Goal: Task Accomplishment & Management: Complete application form

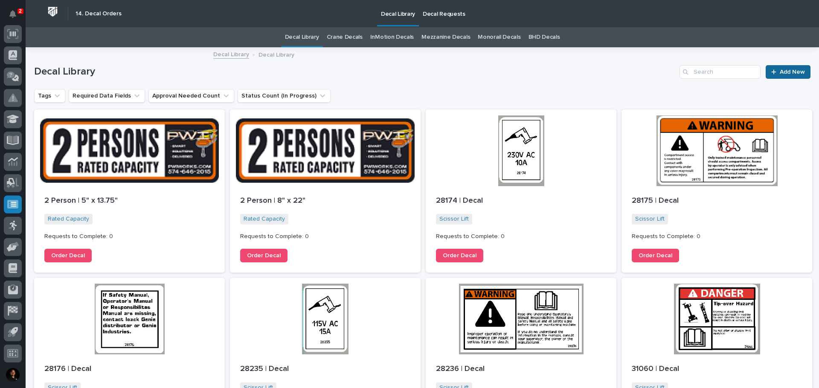
click at [779, 70] on span "Add New" at bounding box center [791, 72] width 25 height 6
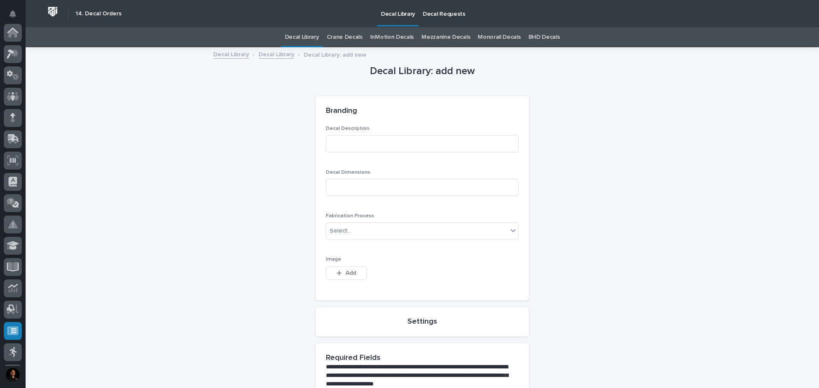
scroll to position [127, 0]
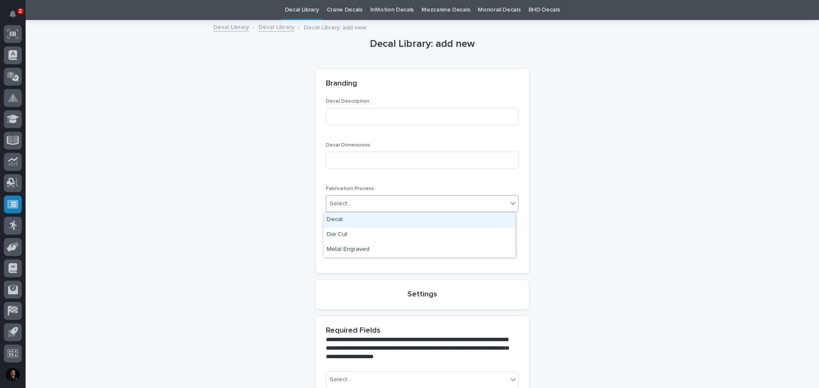
click at [364, 206] on div "Select..." at bounding box center [416, 204] width 181 height 14
click at [337, 218] on div "Decal" at bounding box center [419, 220] width 192 height 15
click at [336, 124] on input at bounding box center [422, 116] width 193 height 17
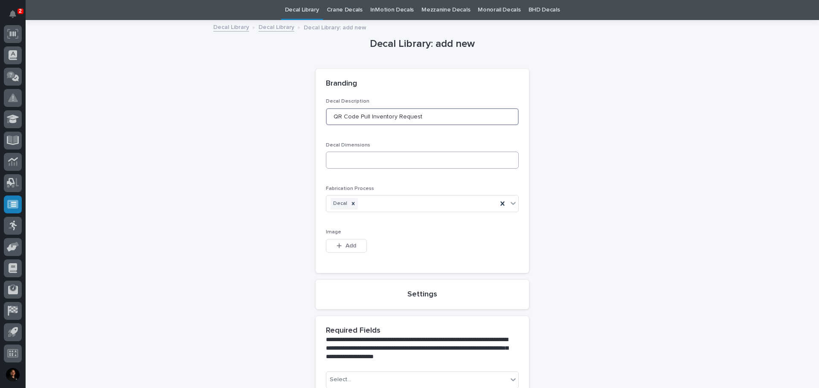
type input "QR Code Pull Inventory Request"
click at [350, 164] on input at bounding box center [422, 160] width 193 height 17
click at [339, 162] on input at bounding box center [422, 160] width 193 height 17
type input "8x11"
click at [355, 246] on button "Add" at bounding box center [346, 246] width 41 height 14
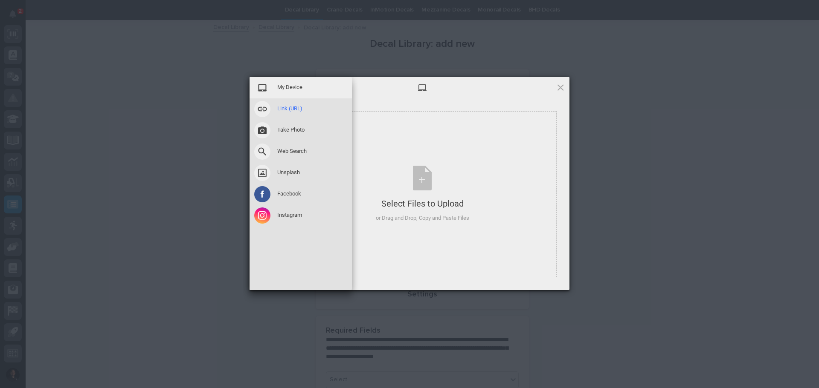
click at [292, 108] on span "Link (URL)" at bounding box center [289, 109] width 25 height 8
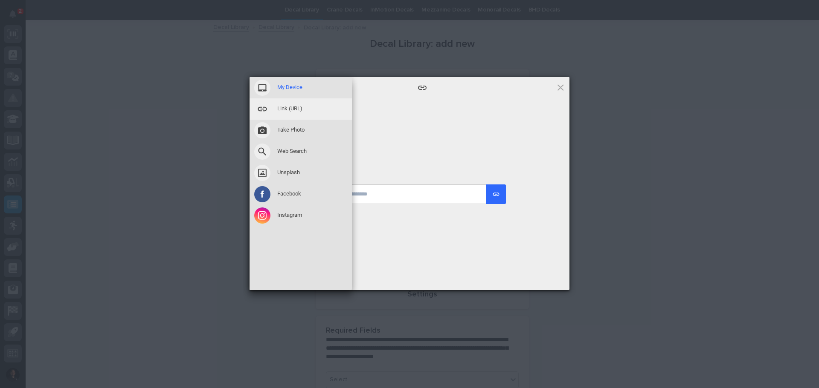
click at [286, 85] on span "My Device" at bounding box center [289, 88] width 25 height 8
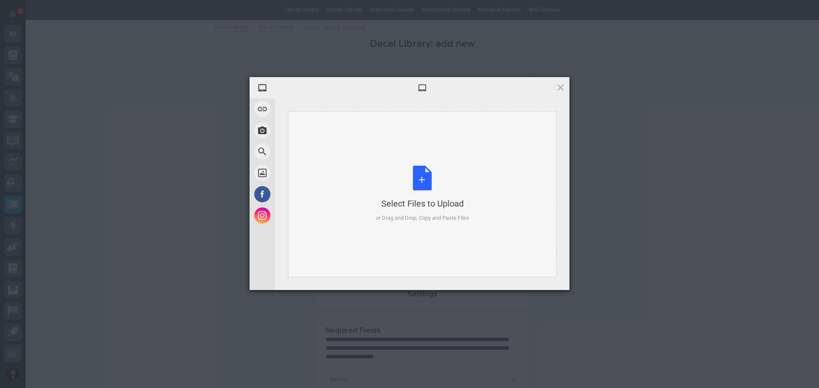
click at [483, 185] on div "Select Files to Upload or Drag and Drop, Copy and Paste Files" at bounding box center [422, 194] width 269 height 166
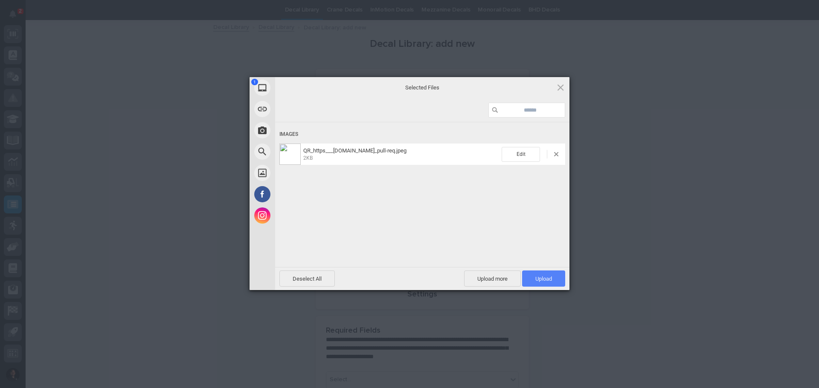
click at [541, 274] on span "Upload 1" at bounding box center [543, 279] width 43 height 16
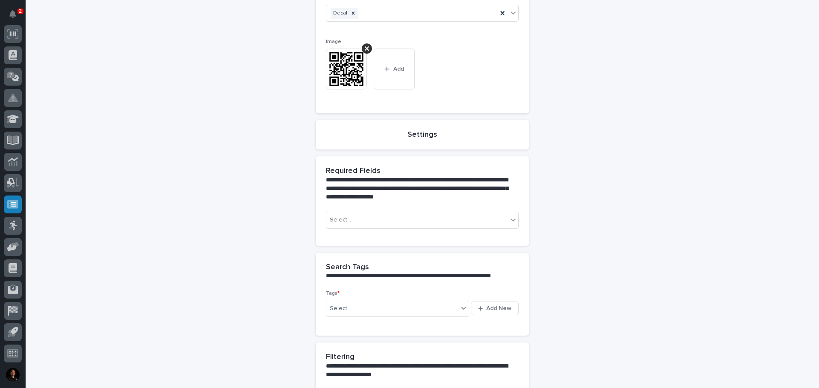
scroll to position [240, 0]
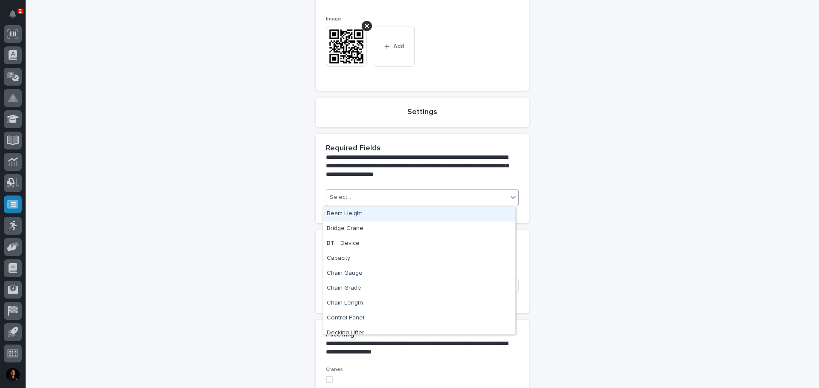
click at [501, 198] on div "Select..." at bounding box center [416, 198] width 181 height 14
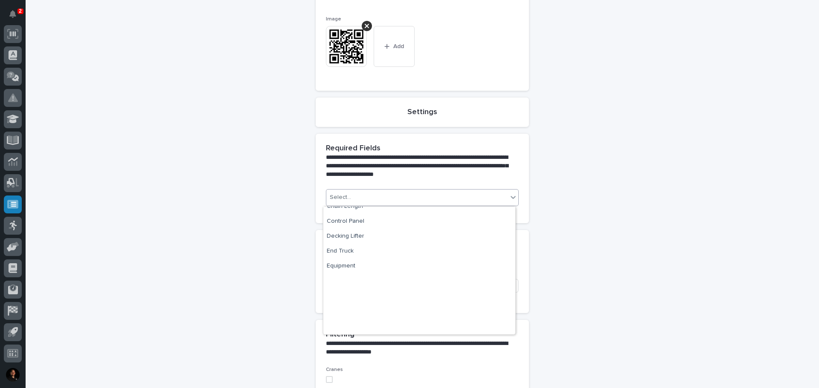
scroll to position [0, 0]
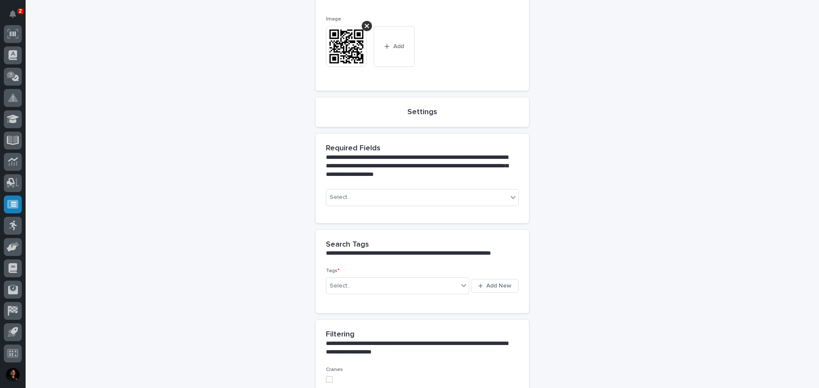
click at [651, 153] on div "**********" at bounding box center [422, 181] width 776 height 747
click at [383, 290] on div "Select..." at bounding box center [392, 286] width 132 height 14
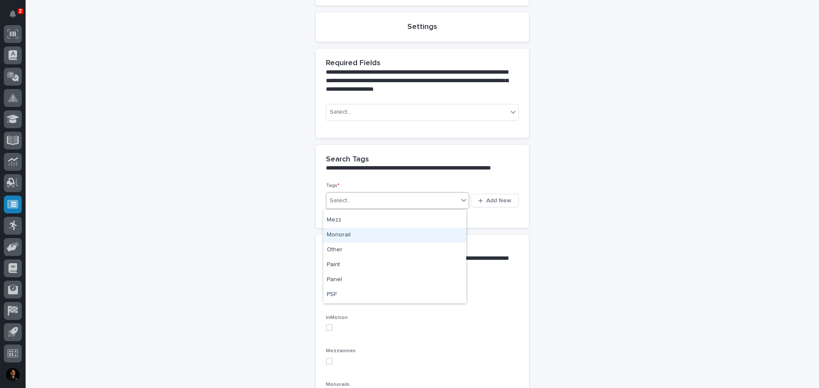
scroll to position [256, 0]
click at [371, 229] on div "Other" at bounding box center [394, 230] width 143 height 15
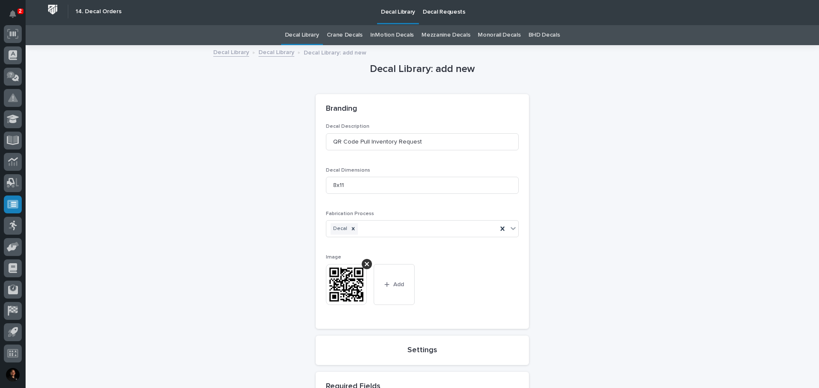
scroll to position [0, 0]
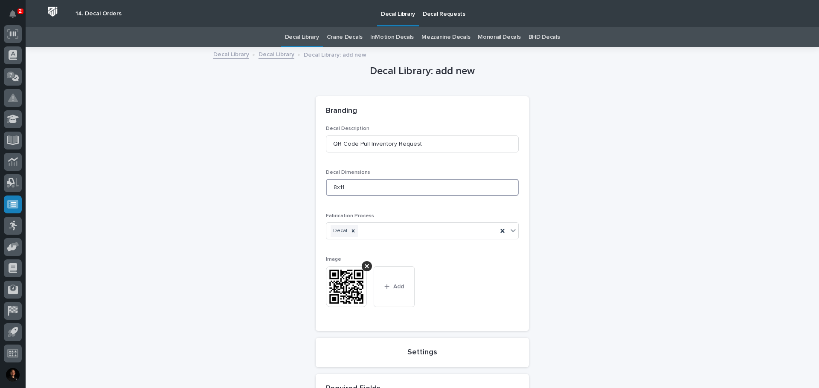
drag, startPoint x: 334, startPoint y: 188, endPoint x: 323, endPoint y: 186, distance: 11.3
click at [326, 186] on input "8x11" at bounding box center [422, 187] width 193 height 17
drag, startPoint x: 353, startPoint y: 188, endPoint x: 314, endPoint y: 187, distance: 38.8
click at [315, 187] on div "Decal Description QR Code Pull Inventory Request Decal Dimensions 8 Fabrication…" at bounding box center [421, 228] width 213 height 205
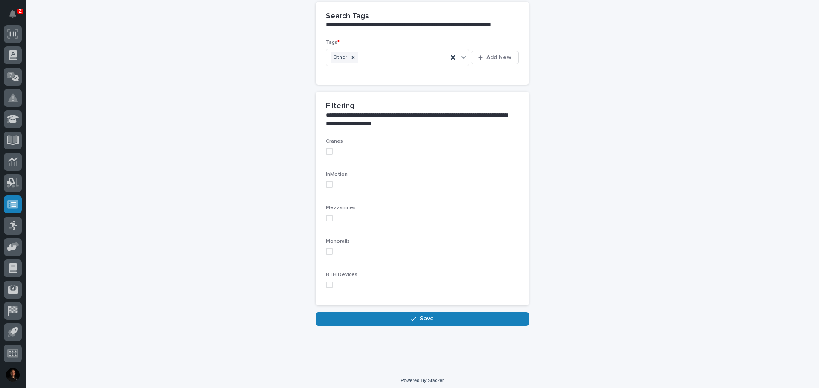
scroll to position [474, 0]
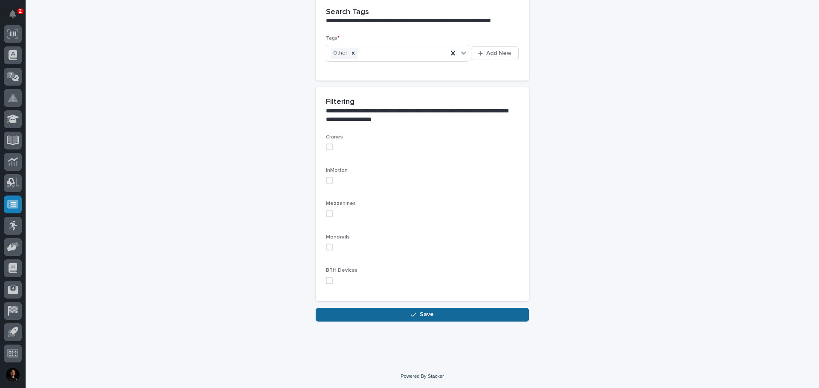
type input "TBD"
click at [420, 315] on span "Save" at bounding box center [427, 315] width 14 height 8
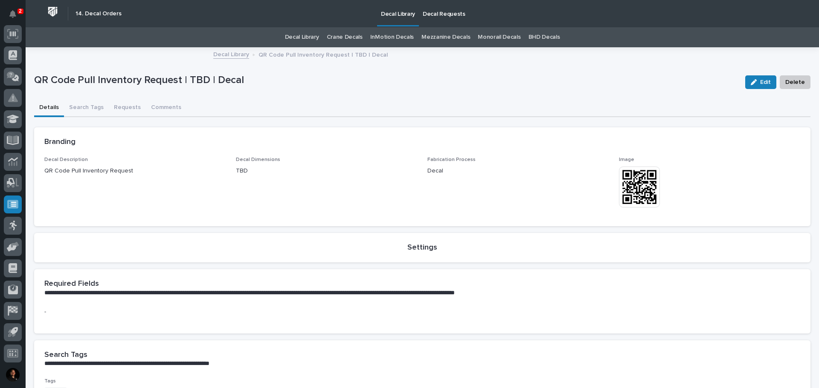
click at [295, 34] on link "Decal Library" at bounding box center [302, 37] width 34 height 20
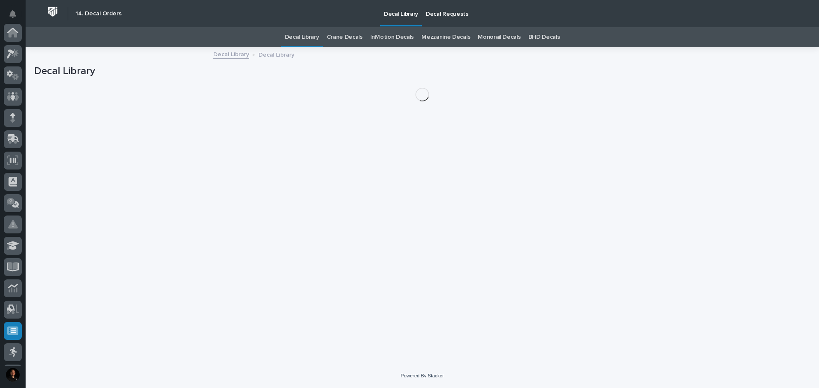
scroll to position [127, 0]
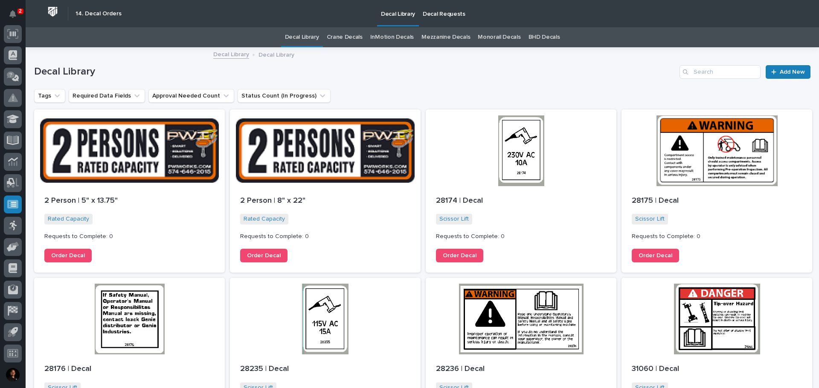
click at [449, 17] on p "Decal Requests" at bounding box center [443, 9] width 43 height 18
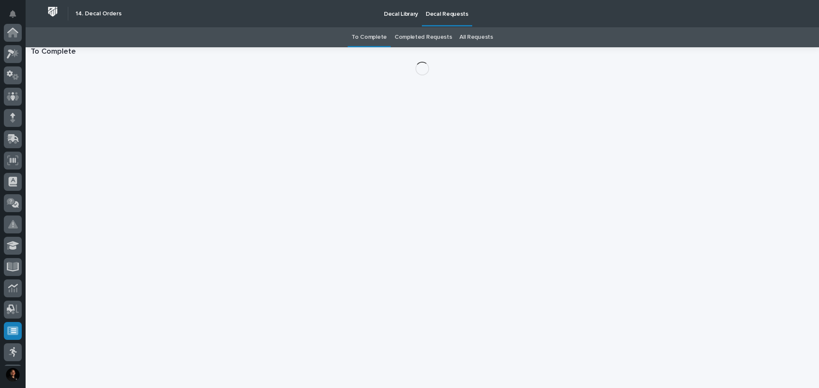
scroll to position [127, 0]
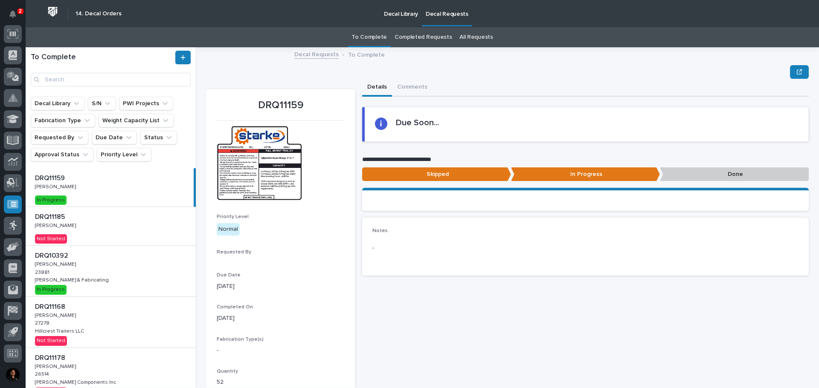
click at [400, 11] on p "Decal Library" at bounding box center [401, 9] width 34 height 18
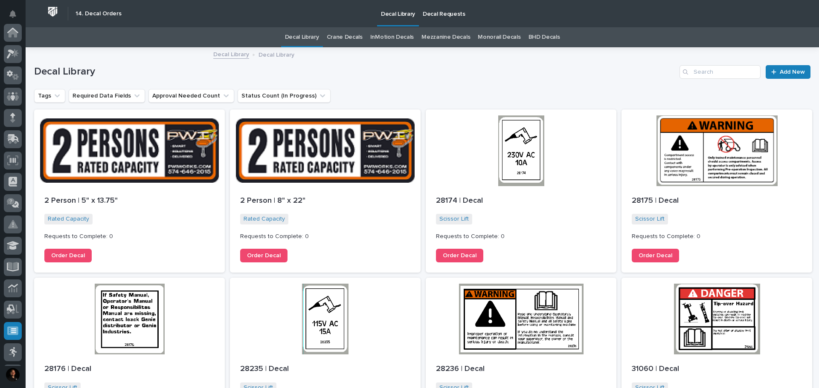
scroll to position [127, 0]
click at [790, 73] on span "Add New" at bounding box center [791, 72] width 25 height 6
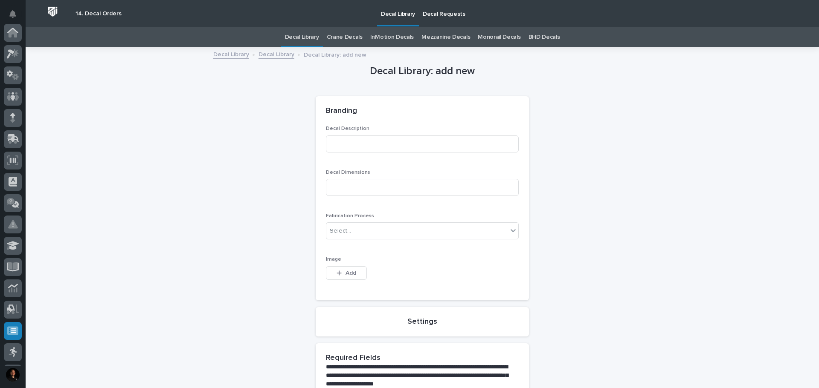
scroll to position [127, 0]
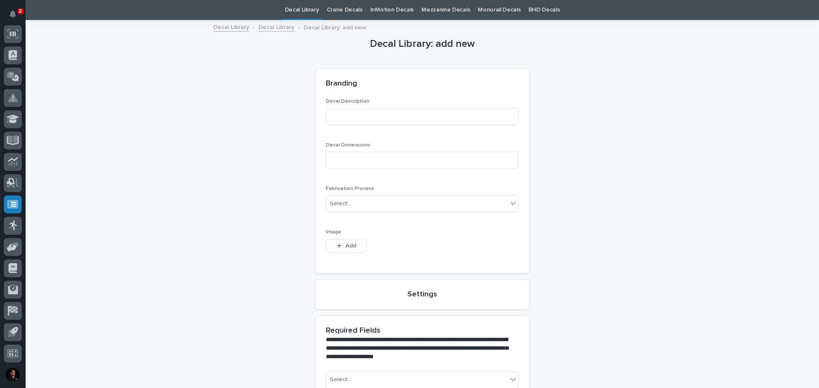
click at [266, 31] on link "Decal Library" at bounding box center [276, 27] width 36 height 10
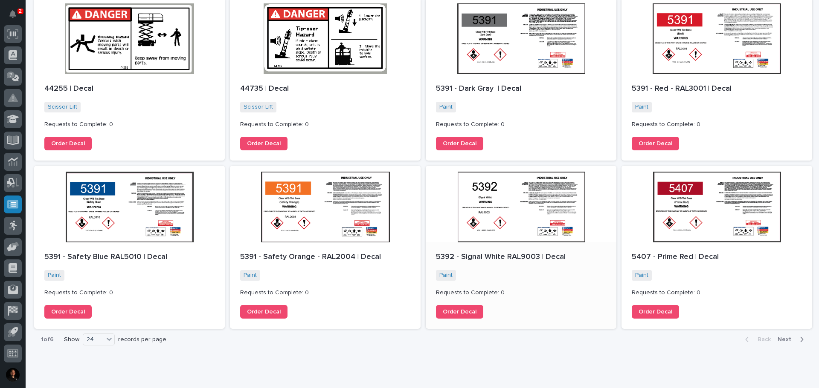
scroll to position [815, 0]
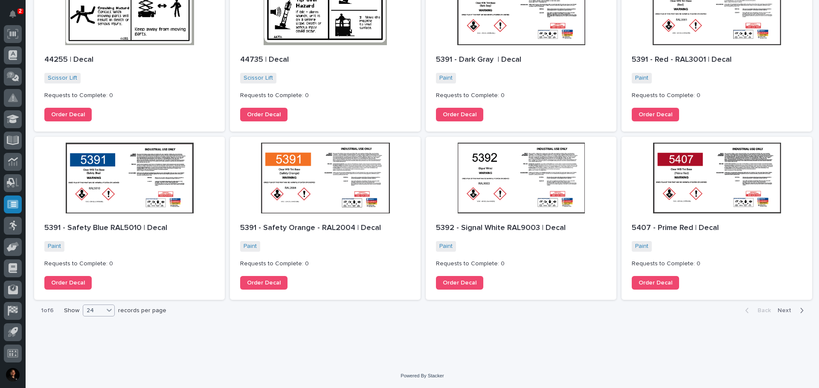
click at [110, 313] on icon at bounding box center [109, 310] width 9 height 9
click at [107, 346] on div "36" at bounding box center [99, 343] width 31 height 10
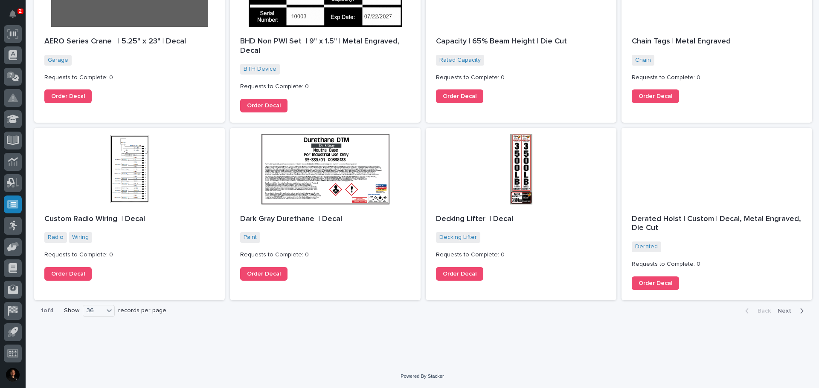
scroll to position [1339, 0]
click at [777, 312] on span "Next" at bounding box center [786, 311] width 19 height 8
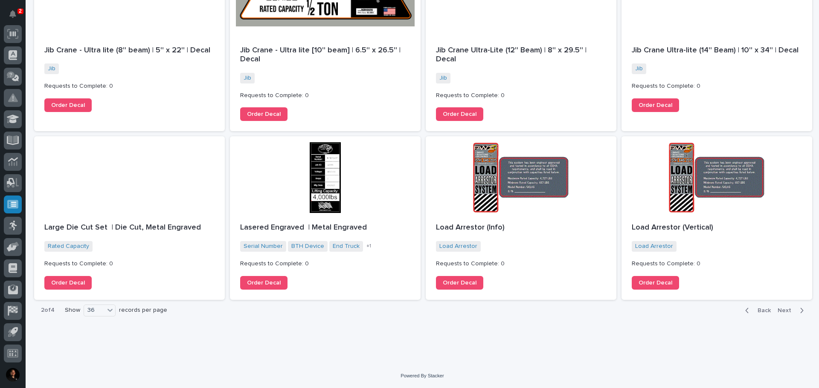
click at [774, 311] on button "Next" at bounding box center [792, 311] width 36 height 8
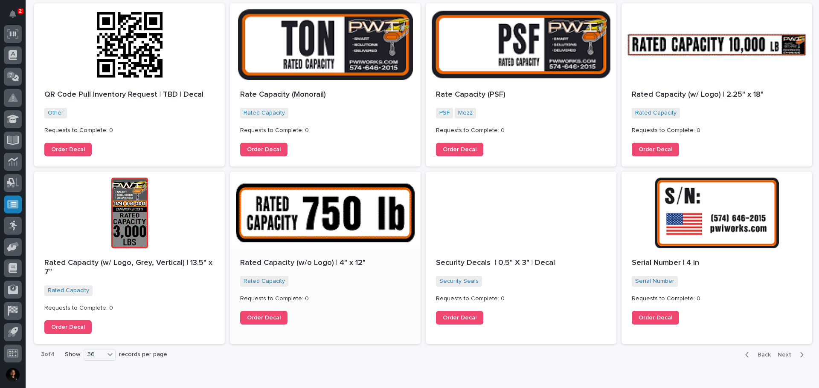
scroll to position [1169, 0]
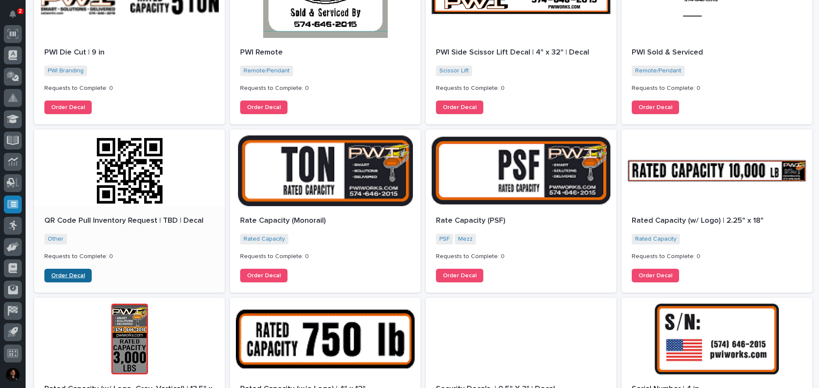
click at [71, 277] on span "Order Decal" at bounding box center [68, 276] width 34 height 6
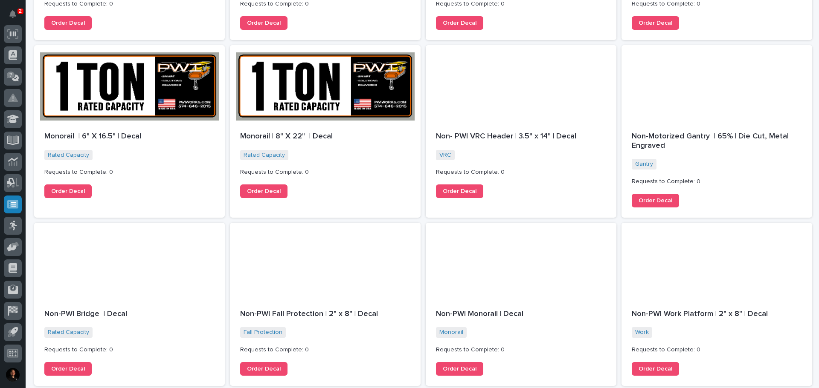
scroll to position [213, 0]
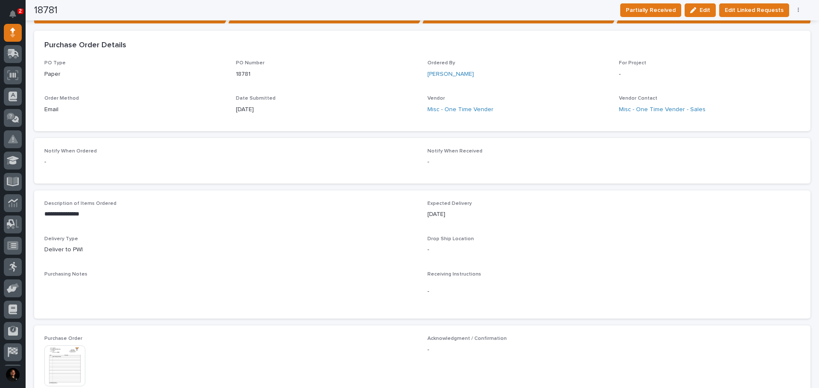
scroll to position [256, 0]
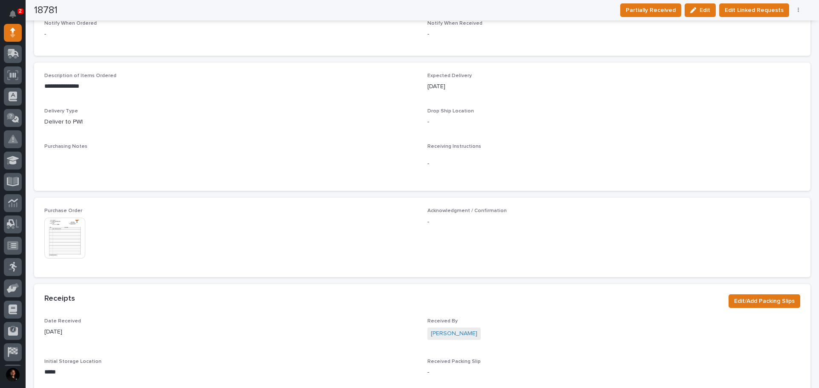
click at [68, 242] on img at bounding box center [64, 238] width 41 height 41
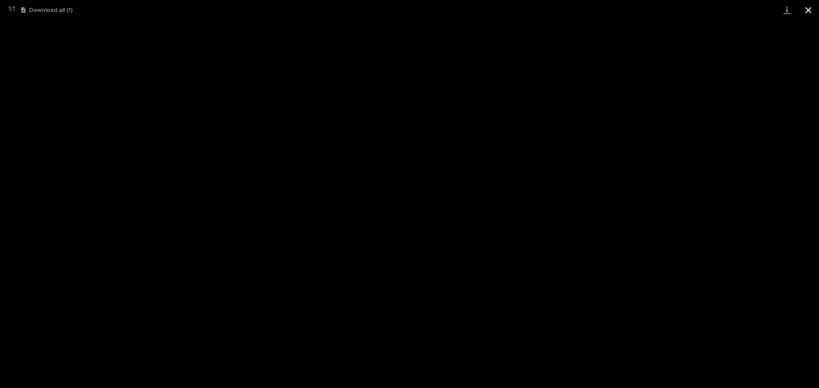
click at [808, 4] on button "Close gallery" at bounding box center [807, 10] width 21 height 20
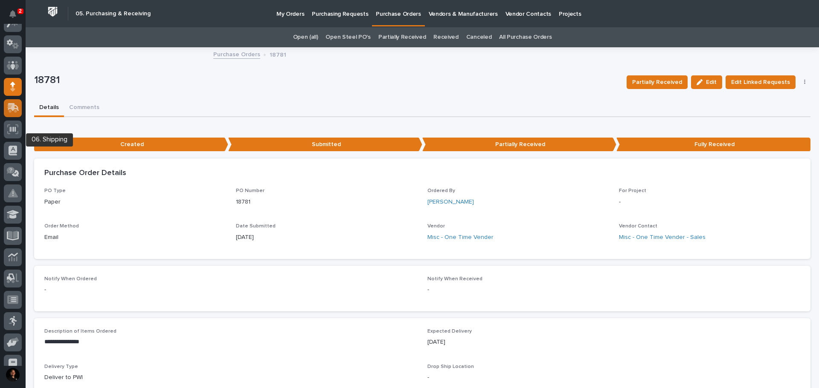
scroll to position [0, 0]
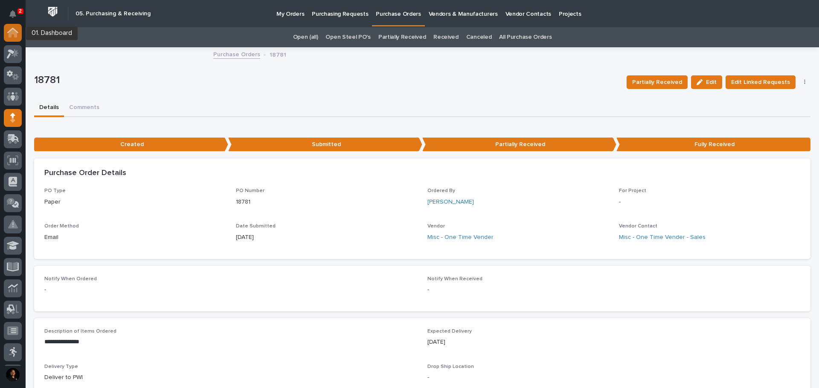
click at [10, 32] on icon at bounding box center [13, 33] width 9 height 9
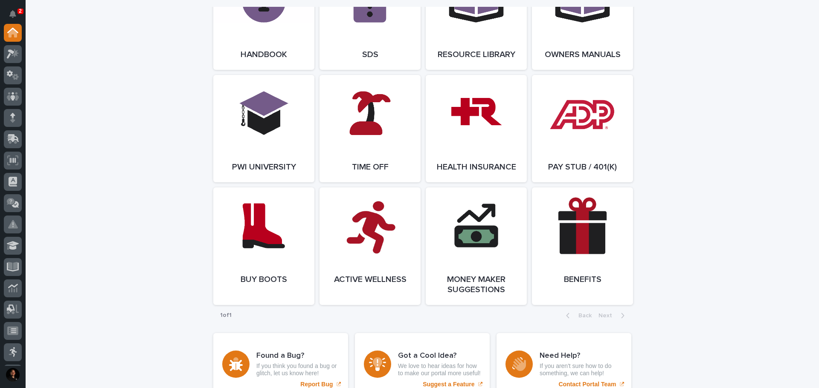
scroll to position [1194, 0]
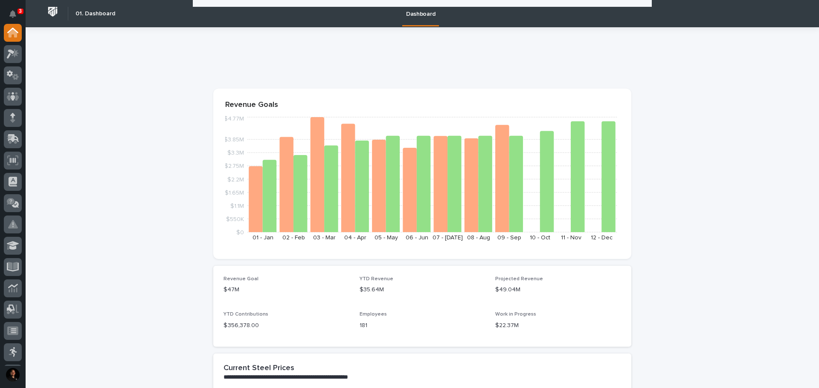
scroll to position [981, 0]
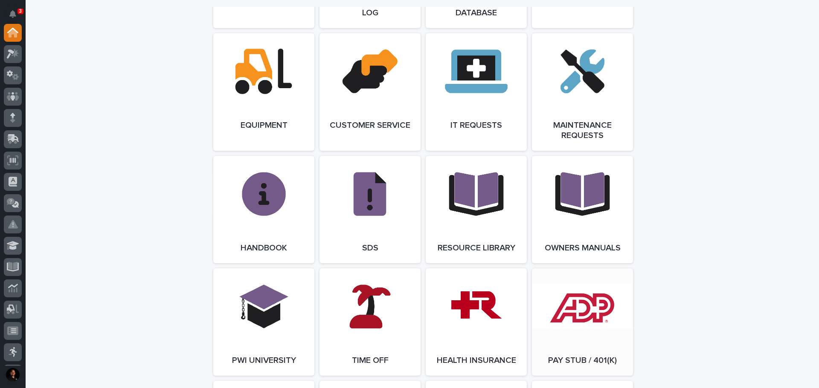
click at [553, 290] on link "Open Link" at bounding box center [582, 322] width 101 height 107
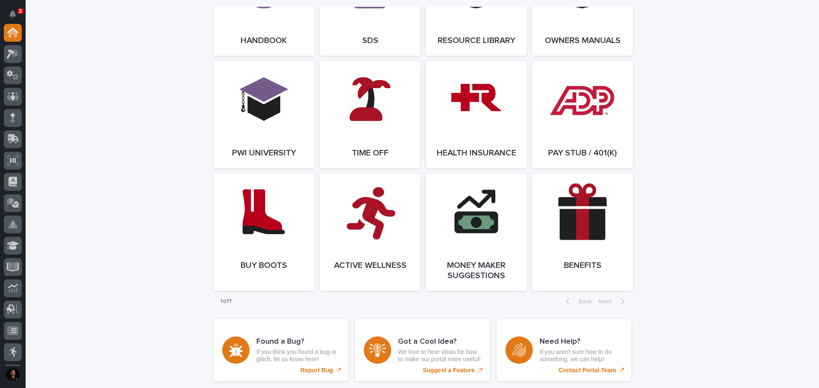
scroll to position [1194, 0]
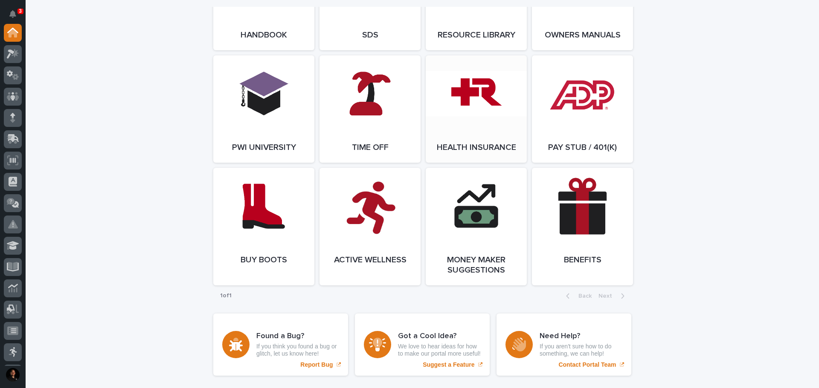
click at [493, 122] on link "Open Link" at bounding box center [475, 108] width 101 height 107
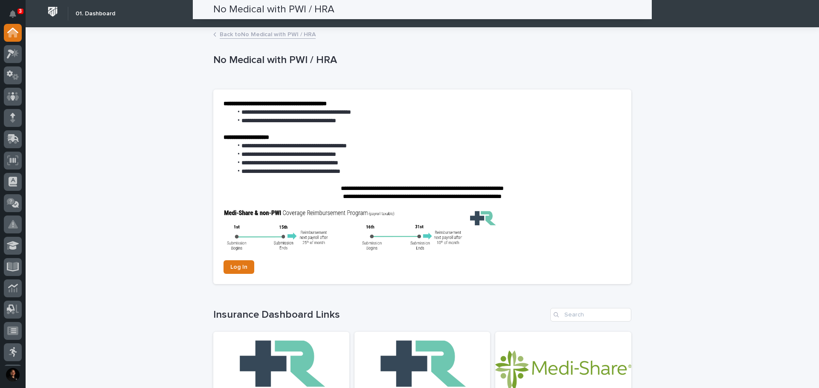
scroll to position [191, 0]
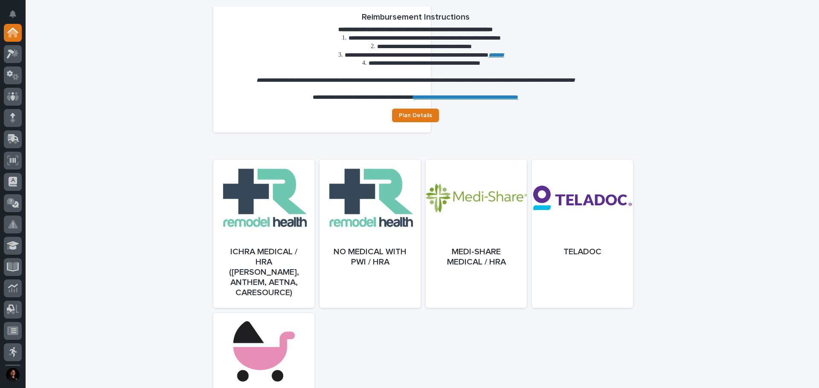
scroll to position [298, 0]
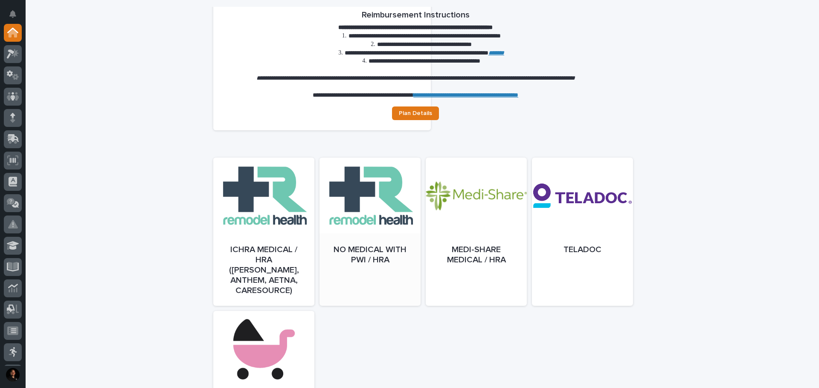
click at [388, 204] on div at bounding box center [369, 240] width 101 height 148
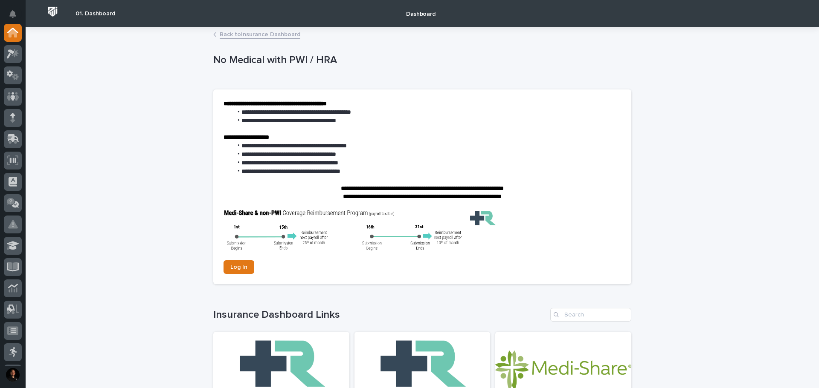
scroll to position [213, 0]
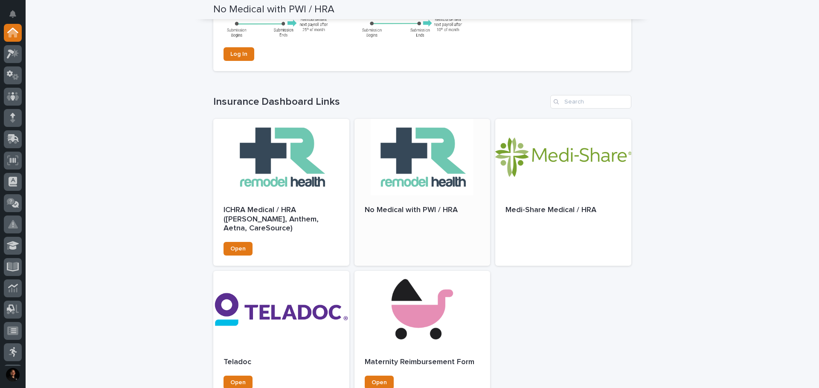
click at [412, 233] on div "No Medical with PWI / HRA" at bounding box center [422, 215] width 136 height 38
click at [285, 230] on p "ICHRA Medical / HRA ([PERSON_NAME], Anthem, Aetna, CareSource)" at bounding box center [281, 220] width 116 height 28
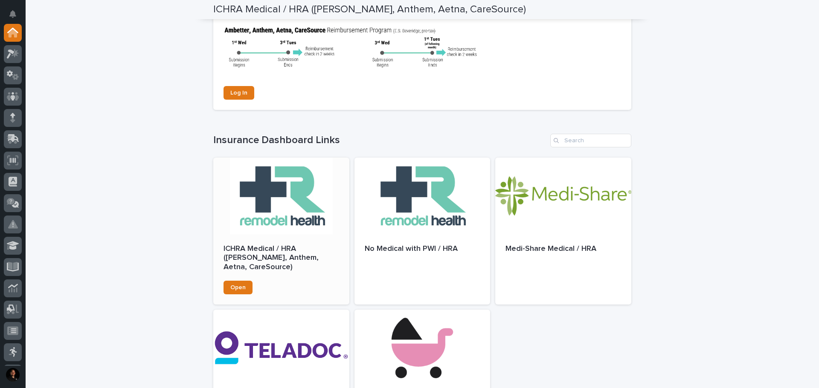
scroll to position [256, 0]
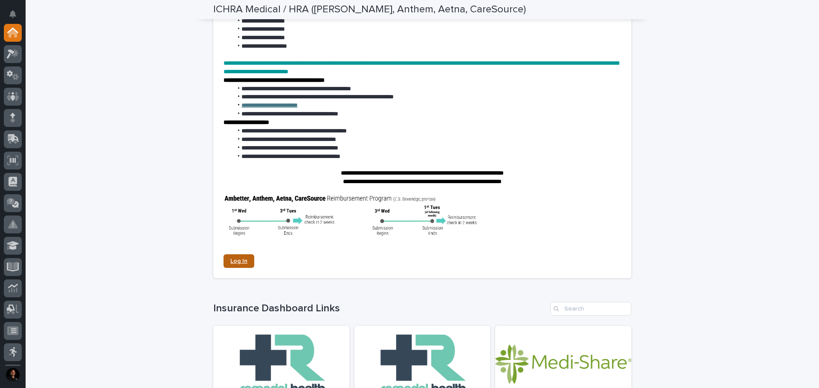
click at [245, 258] on link "Log In" at bounding box center [238, 262] width 31 height 14
